Goal: Information Seeking & Learning: Learn about a topic

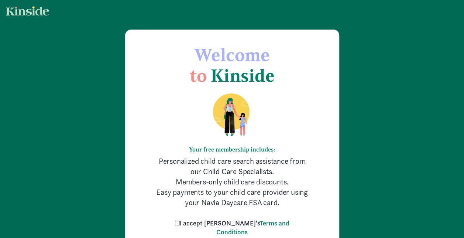
scroll to position [37, 0]
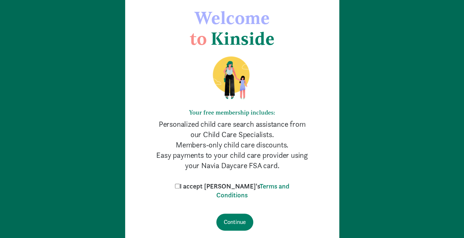
click at [180, 187] on input "I accept [PERSON_NAME]'s Terms and Conditions" at bounding box center [177, 185] width 5 height 5
checkbox input "true"
click at [233, 227] on input "Continue" at bounding box center [234, 221] width 37 height 17
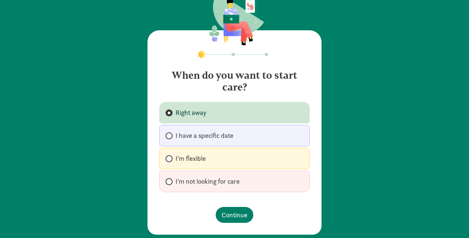
scroll to position [32, 0]
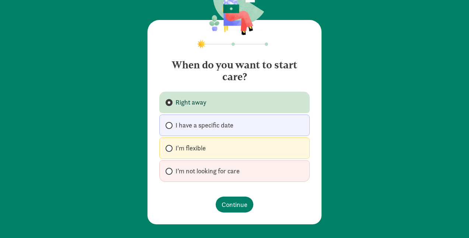
click at [214, 126] on span "I have a specific date" at bounding box center [205, 125] width 58 height 9
click at [171, 126] on input "I have a specific date" at bounding box center [168, 125] width 5 height 5
radio input "true"
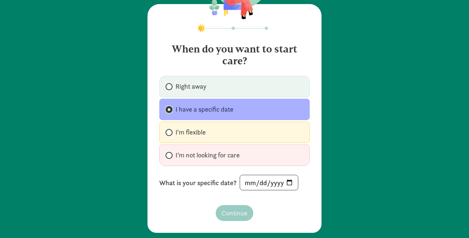
scroll to position [56, 0]
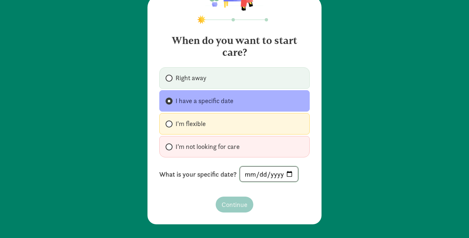
click at [260, 176] on input "date" at bounding box center [269, 173] width 58 height 15
click at [272, 172] on input "date" at bounding box center [269, 173] width 58 height 15
click at [287, 171] on input "date" at bounding box center [269, 173] width 58 height 15
type input "2025-10-14"
click at [235, 203] on span "Continue" at bounding box center [235, 204] width 26 height 10
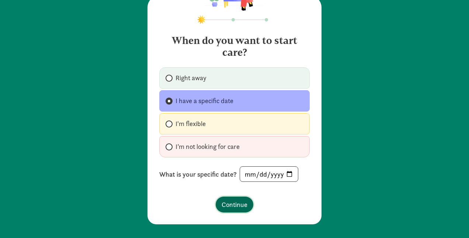
scroll to position [0, 0]
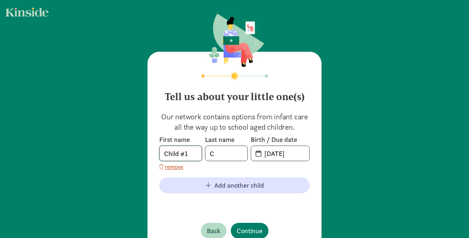
click at [194, 157] on input "Child #1" at bounding box center [181, 153] width 42 height 15
click at [221, 155] on input "C" at bounding box center [227, 153] width 42 height 15
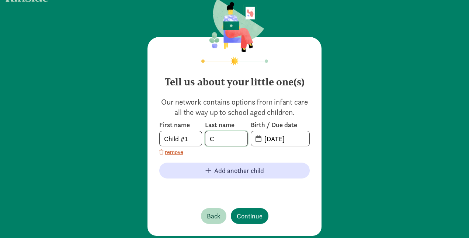
scroll to position [27, 0]
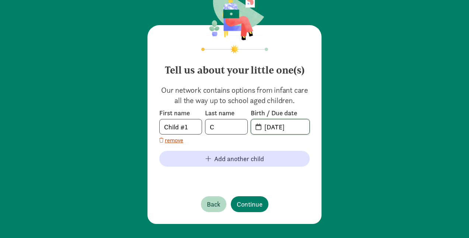
click at [297, 124] on input "08-26-2025" at bounding box center [284, 126] width 49 height 15
click at [257, 128] on span "08-26-2025" at bounding box center [280, 126] width 58 height 15
click at [260, 125] on input "20-25-0826" at bounding box center [284, 126] width 49 height 15
click at [254, 127] on span "20-25-0826" at bounding box center [280, 126] width 58 height 15
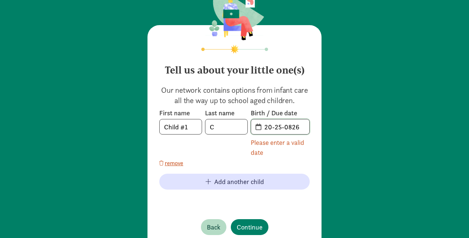
click at [289, 128] on input "20-25-0826" at bounding box center [284, 126] width 49 height 15
drag, startPoint x: 302, startPoint y: 128, endPoint x: 181, endPoint y: 110, distance: 122.5
click at [181, 110] on div "First name Child #1 Last name C Birth / Due date 20-25-0826 Please enter a vali…" at bounding box center [234, 133] width 151 height 49
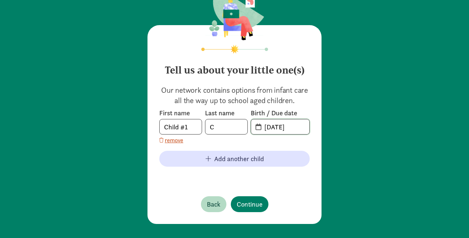
type input "04-17-2025"
drag, startPoint x: 185, startPoint y: 125, endPoint x: 106, endPoint y: 118, distance: 78.6
click at [108, 117] on div "Tell us about your little one(s) Our network contains options from infant care …" at bounding box center [234, 105] width 469 height 265
type input "Otis"
type input "Kim"
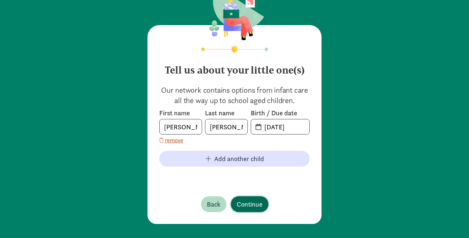
click at [248, 204] on span "Continue" at bounding box center [250, 204] width 26 height 10
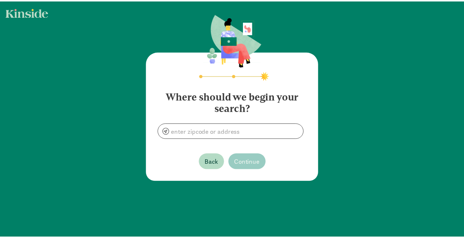
scroll to position [0, 0]
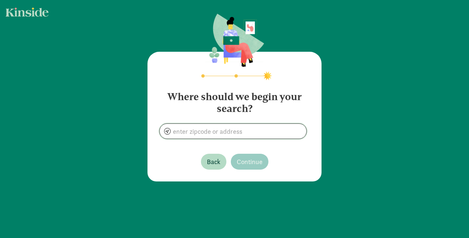
click at [259, 134] on input at bounding box center [233, 131] width 147 height 15
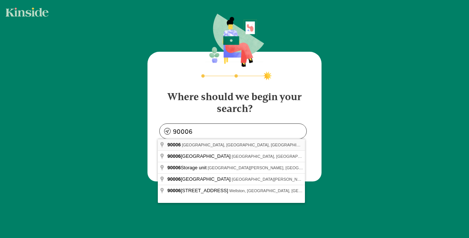
type input "Los Angeles, CA 90006, USA"
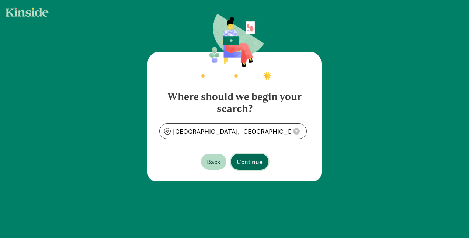
click at [250, 161] on span "Continue" at bounding box center [250, 161] width 26 height 10
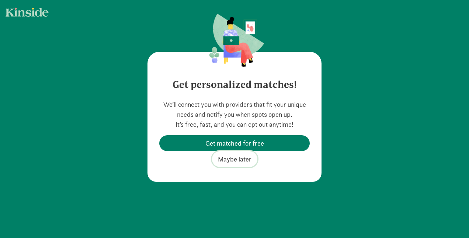
click at [242, 158] on span "Maybe later" at bounding box center [235, 159] width 34 height 10
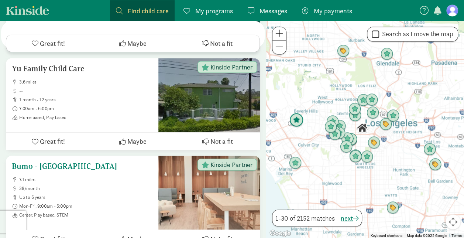
scroll to position [664, 0]
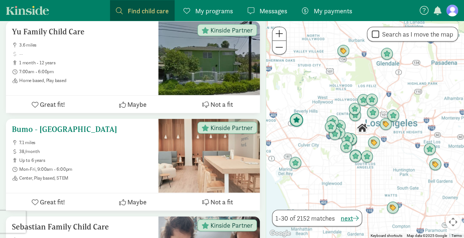
click at [67, 124] on h5 "Bumo - [GEOGRAPHIC_DATA]" at bounding box center [82, 128] width 141 height 9
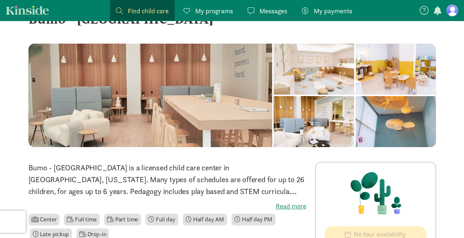
scroll to position [111, 0]
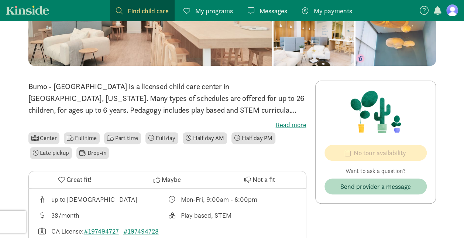
click at [297, 125] on label "Read more" at bounding box center [167, 124] width 278 height 9
click at [0, 0] on input "Read more" at bounding box center [0, 0] width 0 height 0
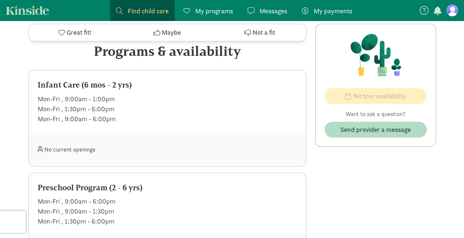
scroll to position [406, 0]
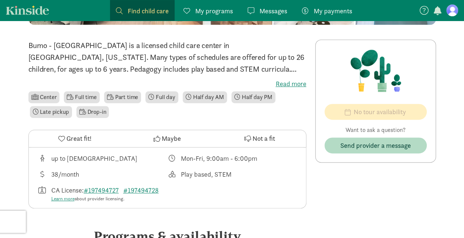
scroll to position [221, 0]
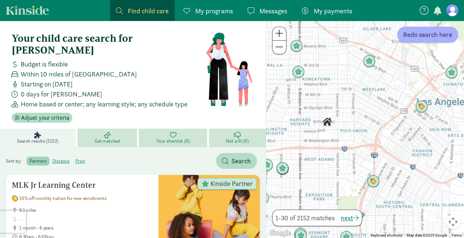
drag, startPoint x: 348, startPoint y: 131, endPoint x: 368, endPoint y: 134, distance: 20.1
click at [368, 134] on div at bounding box center [365, 129] width 198 height 217
click at [300, 71] on img "Click to see details" at bounding box center [299, 72] width 20 height 20
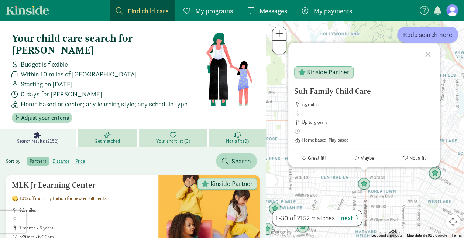
click at [133, 99] on span "Home based or center; any learning style; any schedule type" at bounding box center [104, 104] width 167 height 10
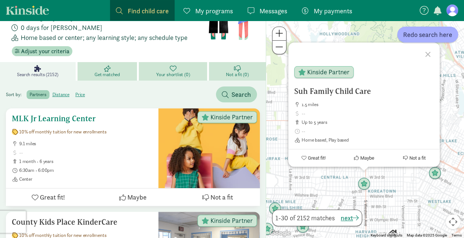
scroll to position [74, 0]
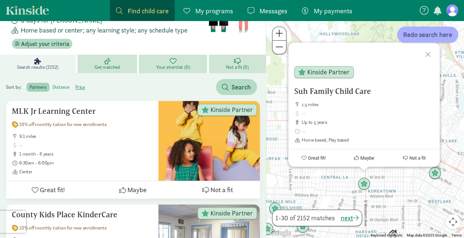
click at [72, 83] on label "distance" at bounding box center [80, 87] width 16 height 9
click at [52, 84] on input "distance" at bounding box center [52, 84] width 0 height 0
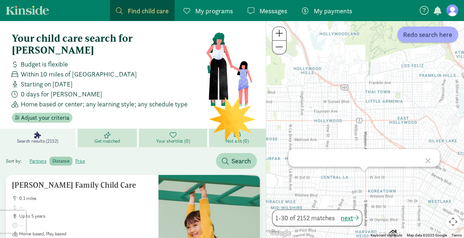
click at [159, 79] on div "Starting on [DATE]" at bounding box center [107, 84] width 197 height 10
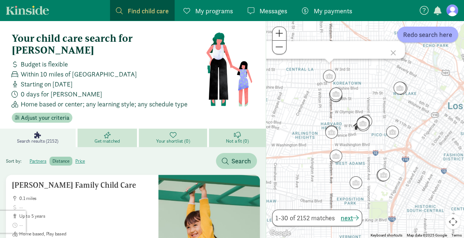
click at [150, 12] on span "Find child care" at bounding box center [148, 11] width 41 height 10
click at [338, 51] on div at bounding box center [321, 50] width 134 height 18
click at [244, 156] on span "Search" at bounding box center [241, 161] width 20 height 10
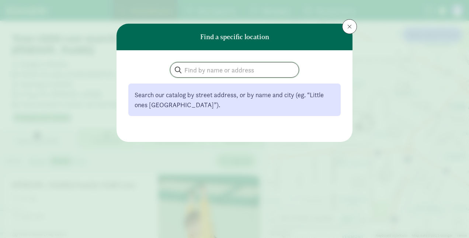
click at [241, 73] on input "search" at bounding box center [235, 69] width 128 height 15
type input "OMC"
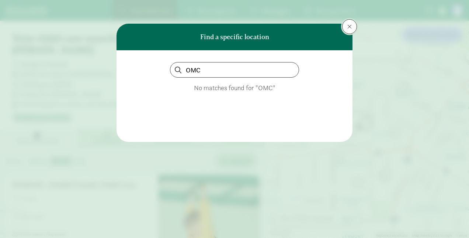
click at [351, 25] on span at bounding box center [350, 27] width 4 height 6
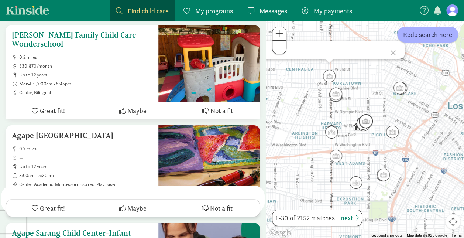
scroll to position [1476, 0]
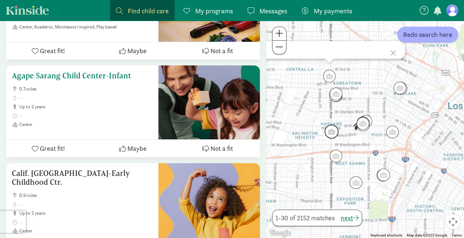
click at [67, 71] on h5 "Agape Sarang Child Center-Infant" at bounding box center [82, 75] width 141 height 9
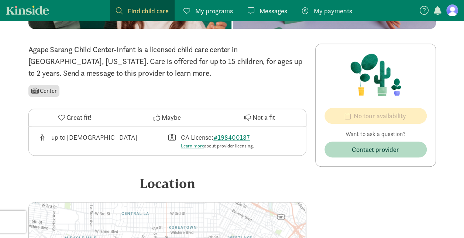
scroll to position [111, 0]
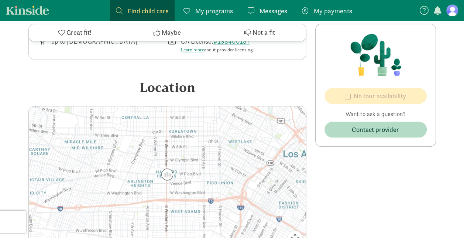
scroll to position [109, 0]
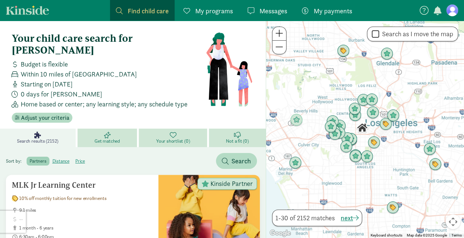
click at [39, 156] on label "partners" at bounding box center [38, 160] width 23 height 9
click at [30, 158] on input "partners" at bounding box center [30, 158] width 0 height 0
click at [105, 89] on div "0 days for [PERSON_NAME]" at bounding box center [107, 94] width 197 height 10
click at [51, 113] on span "Adjust your criteria" at bounding box center [45, 117] width 48 height 9
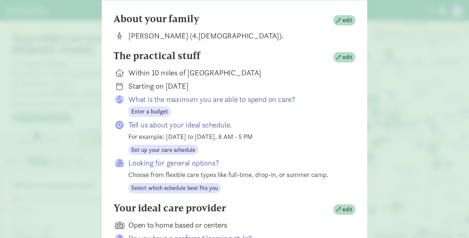
scroll to position [74, 0]
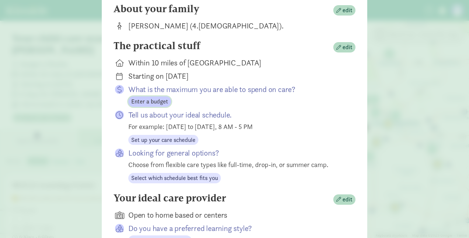
click at [145, 106] on span "Enter a budget" at bounding box center [149, 101] width 37 height 9
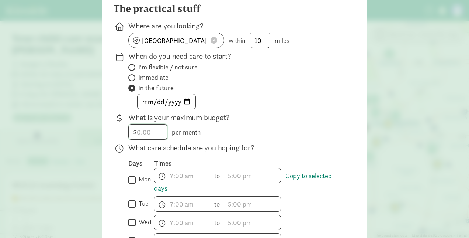
drag, startPoint x: 151, startPoint y: 140, endPoint x: 120, endPoint y: 138, distance: 31.0
click at [120, 142] on div "What is your maximum budget? $ per month" at bounding box center [235, 207] width 242 height 130
type input "1000"
drag, startPoint x: 150, startPoint y: 138, endPoint x: 102, endPoint y: 137, distance: 47.6
click at [103, 137] on div "The practical stuff Where are you looking? [GEOGRAPHIC_DATA], CA 90006 within 1…" at bounding box center [235, 228] width 266 height 475
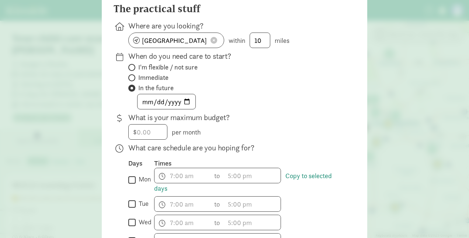
click at [155, 72] on span "I'm flexible / not sure" at bounding box center [167, 67] width 59 height 9
click at [133, 70] on input "I'm flexible / not sure" at bounding box center [130, 67] width 5 height 5
radio input "true"
radio input "false"
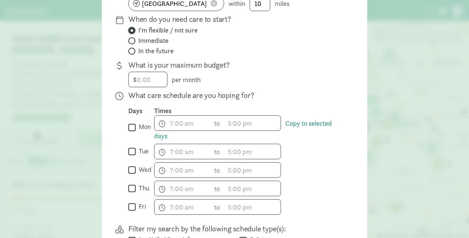
scroll to position [148, 0]
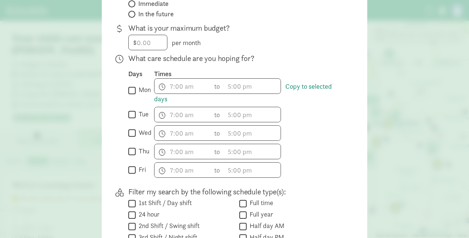
click at [128, 94] on input "mon" at bounding box center [131, 90] width 7 height 10
click at [129, 93] on input "mon" at bounding box center [131, 90] width 7 height 10
checkbox input "false"
click at [129, 137] on input "wed" at bounding box center [131, 133] width 7 height 10
checkbox input "true"
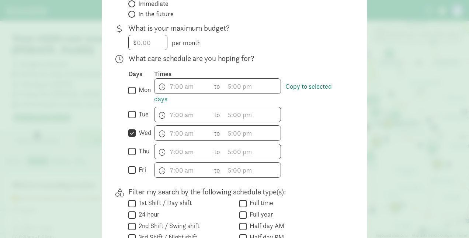
click at [130, 173] on input "fri" at bounding box center [131, 170] width 7 height 10
checkbox input "true"
click at [187, 139] on input "text" at bounding box center [183, 132] width 56 height 15
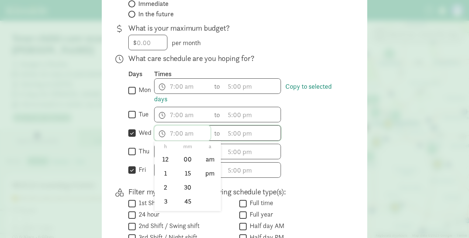
click at [187, 139] on input "text" at bounding box center [183, 132] width 56 height 15
click at [160, 176] on li "9" at bounding box center [166, 176] width 22 height 14
type input "9:mm a"
click at [241, 140] on input "text" at bounding box center [253, 132] width 56 height 15
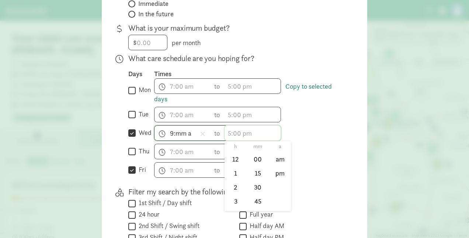
click at [243, 140] on input "text" at bounding box center [253, 132] width 56 height 15
click at [342, 137] on div "9:mm a h 12 1 2 3 4 5 6 7 8 9 10 11 mm 00 15 30 45 a am pm to h 12 1 2 3 4 5 6 …" at bounding box center [249, 133] width 190 height 16
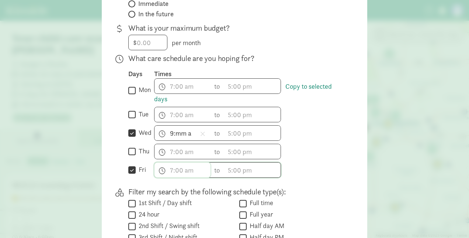
click at [174, 176] on input "text" at bounding box center [183, 169] width 56 height 15
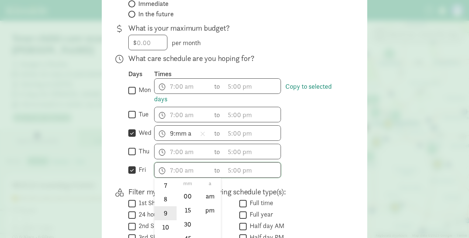
click at [162, 219] on li "9" at bounding box center [166, 213] width 22 height 14
type input "9:mm a"
click at [319, 174] on div "9:mm a h 12 1 2 3 4 5 6 7 8 9 10 11 mm 00 15 30 45 a am pm to h 12 1 2 3 4 5 6 …" at bounding box center [249, 170] width 190 height 16
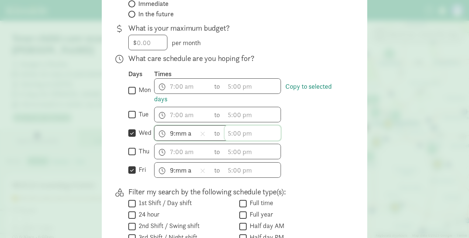
click at [233, 138] on input "text" at bounding box center [253, 132] width 56 height 15
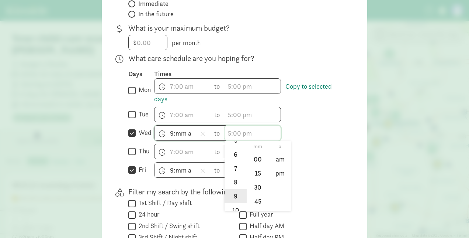
scroll to position [72, 0]
click at [230, 161] on li "5" at bounding box center [236, 157] width 22 height 14
click at [332, 145] on div "Days Times  mon Copy to selected days h 12 1 2 3 4 5 6 7 8 9 10 11 mm 00 15 30…" at bounding box center [236, 123] width 216 height 108
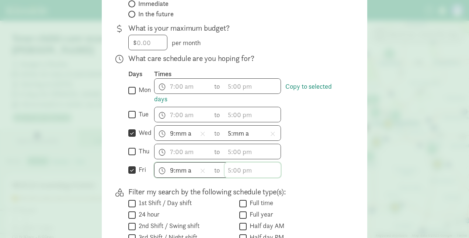
click at [234, 174] on input "text" at bounding box center [253, 169] width 56 height 15
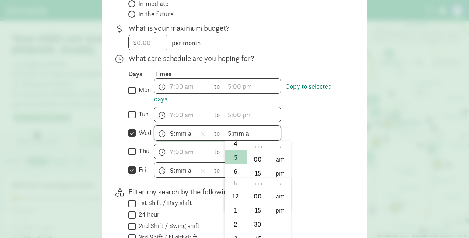
click at [243, 137] on input "5:mm a" at bounding box center [253, 132] width 56 height 15
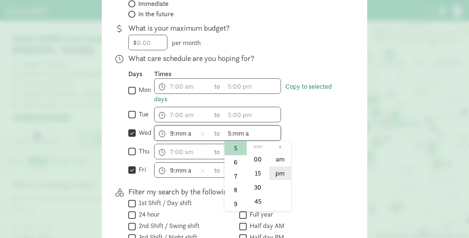
click at [283, 175] on li "pm" at bounding box center [280, 173] width 22 height 14
click at [321, 155] on div "h 12 1 2 3 4 5 6 7 8 9 10 11 mm 00 15 30 45 a am pm to h 12 1 2 3 4 5 6 7 8 9 1…" at bounding box center [249, 152] width 190 height 16
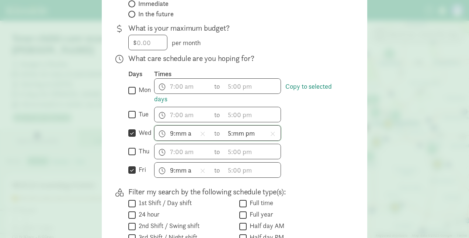
click at [236, 139] on input "5:mm pm" at bounding box center [253, 132] width 56 height 15
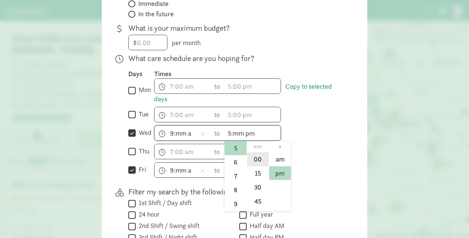
click at [259, 166] on li "00" at bounding box center [258, 159] width 22 height 14
type input "5:00 pm"
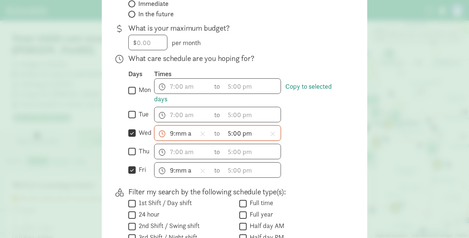
click at [319, 152] on div "h 12 1 2 3 4 5 6 7 8 9 10 11 mm 00 15 30 45 a am pm to h 12 1 2 3 4 5 6 7 8 9 1…" at bounding box center [249, 152] width 190 height 16
click at [180, 137] on input "9:mm a" at bounding box center [183, 132] width 56 height 15
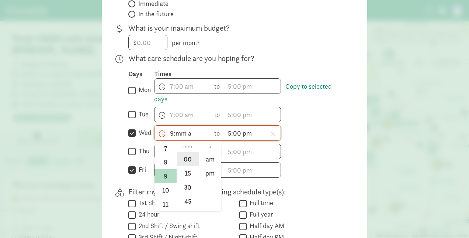
click at [187, 163] on li "00" at bounding box center [188, 159] width 22 height 14
click at [204, 164] on li "am" at bounding box center [210, 159] width 22 height 14
type input "9:00 am"
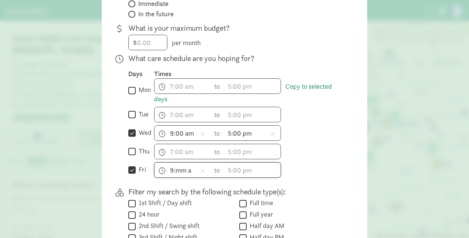
click at [176, 177] on input "9:mm a" at bounding box center [183, 169] width 56 height 15
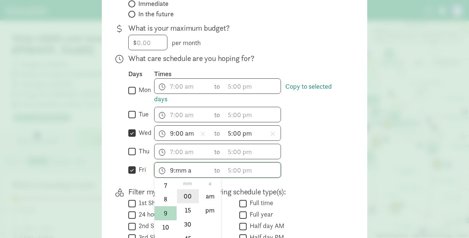
drag, startPoint x: 185, startPoint y: 200, endPoint x: 196, endPoint y: 197, distance: 10.7
click at [185, 200] on li "00" at bounding box center [188, 196] width 22 height 14
click at [210, 199] on li "am" at bounding box center [210, 196] width 22 height 14
type input "9:00 am"
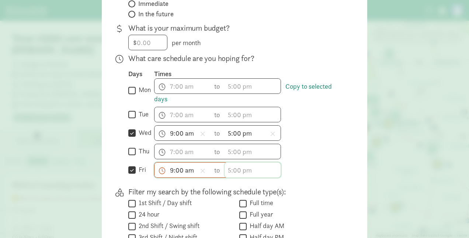
click at [244, 173] on input "text" at bounding box center [253, 169] width 56 height 15
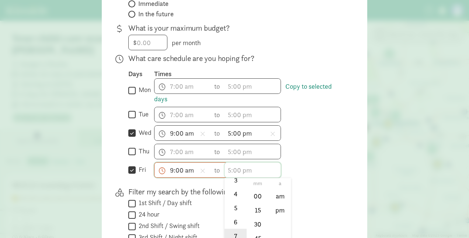
scroll to position [74, 0]
click at [230, 199] on li "5" at bounding box center [236, 192] width 22 height 14
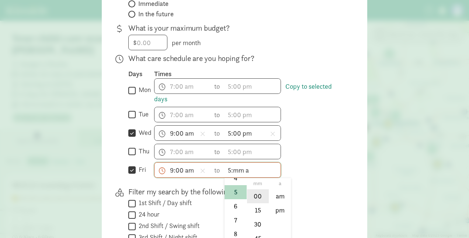
click at [251, 199] on li "00" at bounding box center [258, 196] width 22 height 14
click at [282, 212] on li "pm" at bounding box center [280, 210] width 22 height 14
type input "5:00 pm"
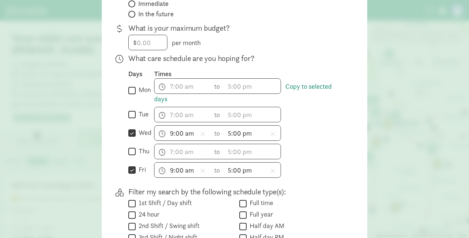
click at [315, 182] on div "What care schedule are you hoping for? Days Times  mon Copy to selected days h…" at bounding box center [236, 118] width 216 height 130
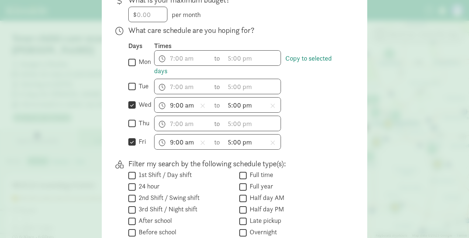
scroll to position [185, 0]
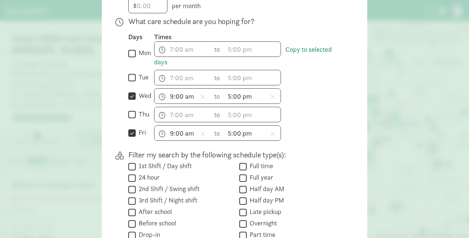
click at [131, 58] on input "mon" at bounding box center [131, 53] width 7 height 10
click at [130, 58] on input "mon" at bounding box center [131, 53] width 7 height 10
checkbox input "false"
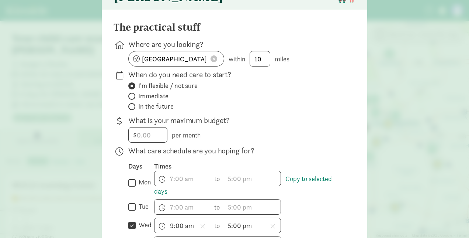
scroll to position [55, 0]
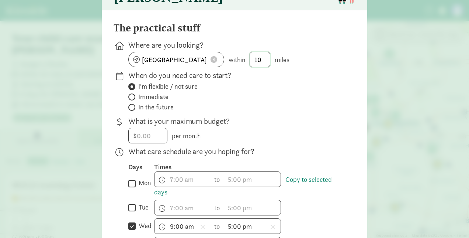
click at [264, 67] on input "10" at bounding box center [260, 59] width 20 height 15
drag, startPoint x: 238, startPoint y: 61, endPoint x: 227, endPoint y: 61, distance: 10.4
click at [228, 60] on div "[GEOGRAPHIC_DATA] within 10 miles" at bounding box center [236, 60] width 216 height 16
type input "5"
click at [320, 89] on label "I'm flexible / not sure" at bounding box center [236, 86] width 216 height 9
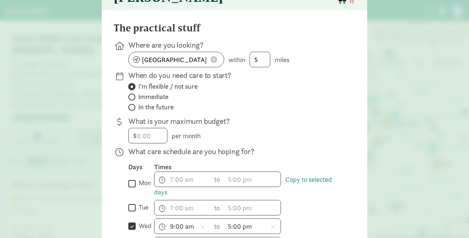
click at [133, 89] on input "I'm flexible / not sure" at bounding box center [130, 86] width 5 height 5
drag, startPoint x: 255, startPoint y: 61, endPoint x: 218, endPoint y: 58, distance: 36.7
click at [218, 58] on div "[GEOGRAPHIC_DATA] within 5 miles" at bounding box center [236, 60] width 216 height 16
click at [234, 65] on div "[GEOGRAPHIC_DATA] within 5 miles" at bounding box center [236, 60] width 216 height 16
click at [322, 80] on p "When do you need care to start?" at bounding box center [236, 75] width 216 height 10
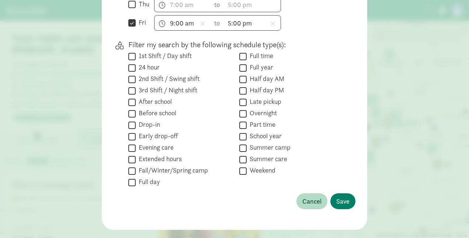
scroll to position [313, 0]
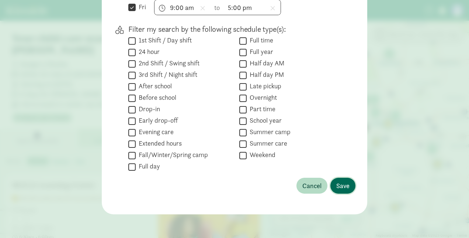
click at [343, 187] on span "Save" at bounding box center [343, 185] width 13 height 10
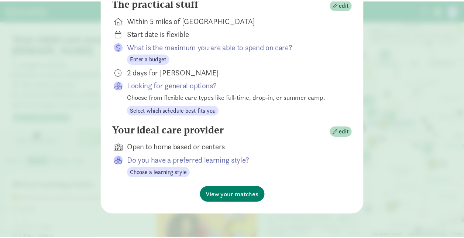
scroll to position [121, 0]
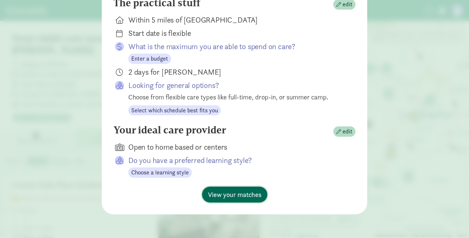
click at [244, 192] on span "View your matches" at bounding box center [235, 194] width 54 height 10
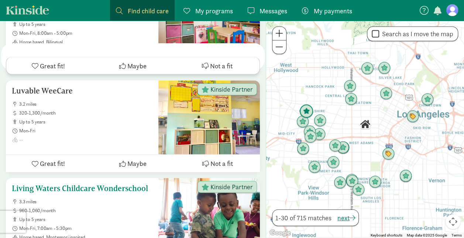
scroll to position [2288, 0]
